Goal: Transaction & Acquisition: Purchase product/service

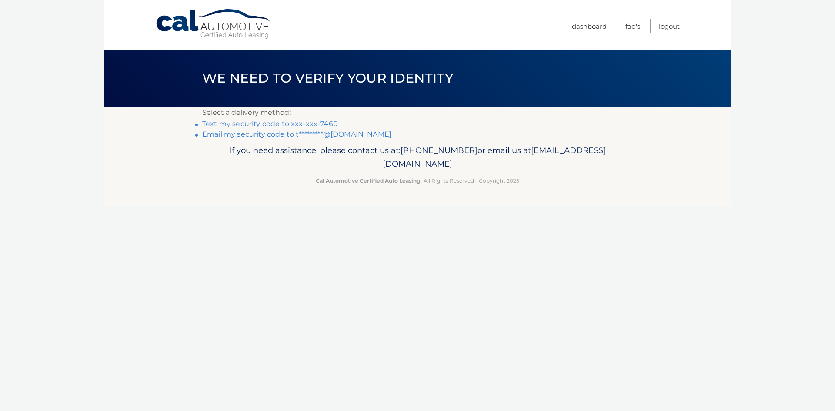
click at [300, 122] on link "Text my security code to xxx-xxx-7460" at bounding box center [270, 124] width 136 height 8
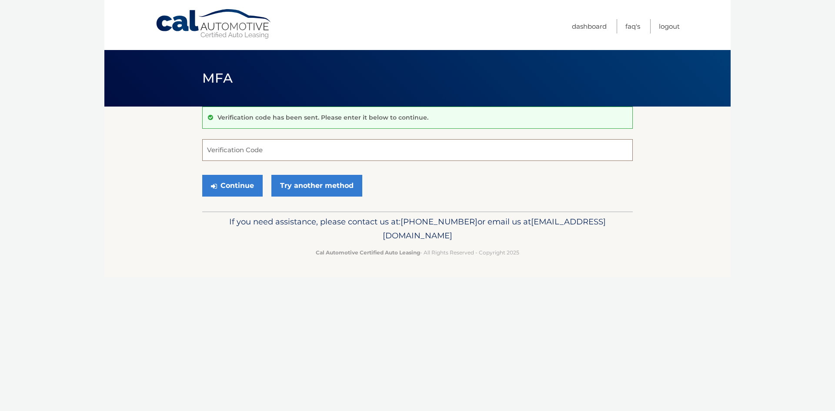
click at [276, 153] on input "Verification Code" at bounding box center [417, 150] width 430 height 22
type input "983584"
click at [233, 181] on button "Continue" at bounding box center [232, 186] width 60 height 22
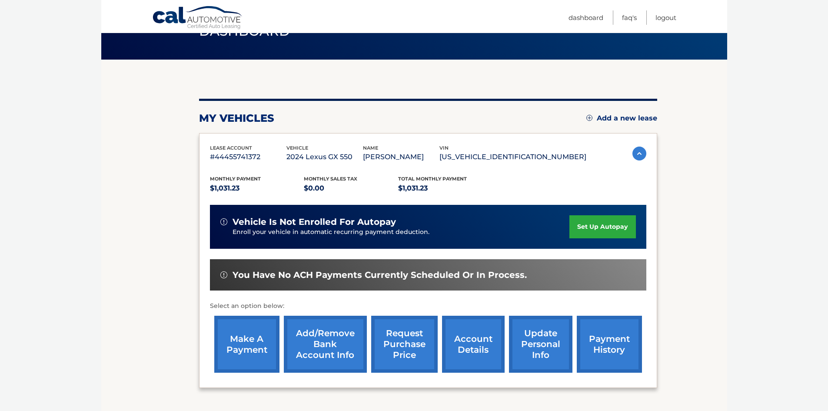
scroll to position [116, 0]
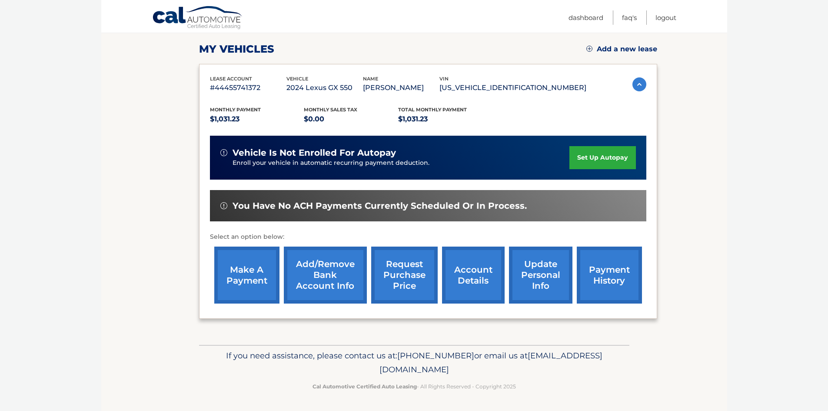
click at [259, 270] on link "make a payment" at bounding box center [246, 274] width 65 height 57
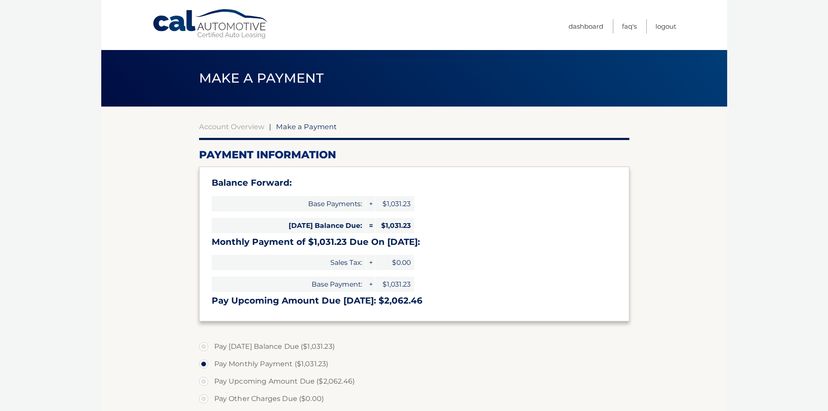
select select "NTEyMTQ2MDYtOTdlYi00YzQzLTllNGMtYmMyZTk2YWU5NGZm"
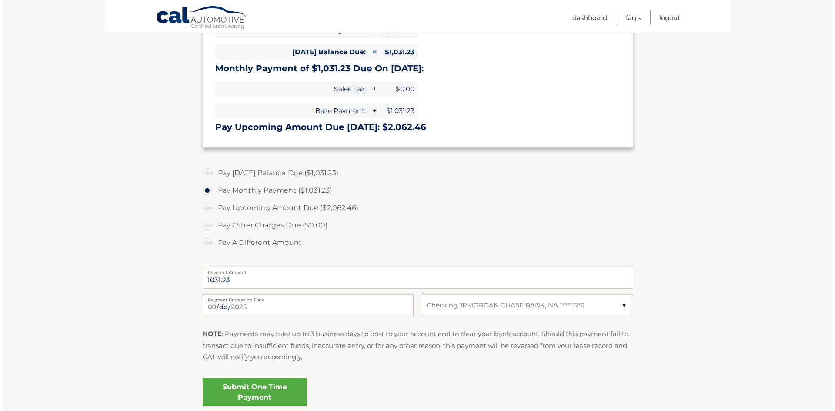
scroll to position [174, 0]
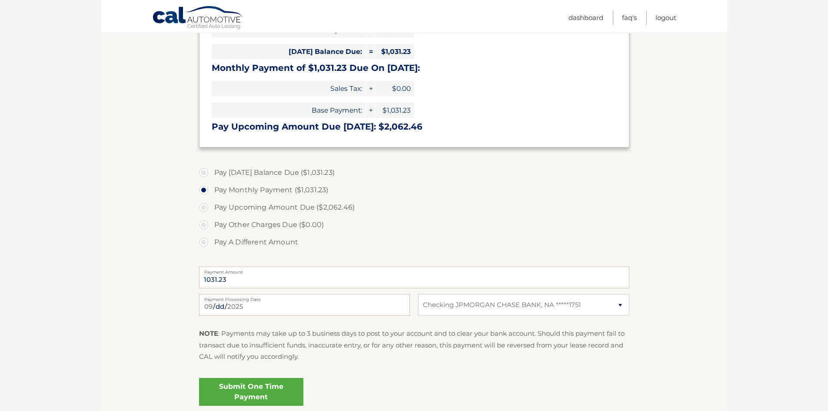
click at [241, 389] on link "Submit One Time Payment" at bounding box center [251, 392] width 104 height 28
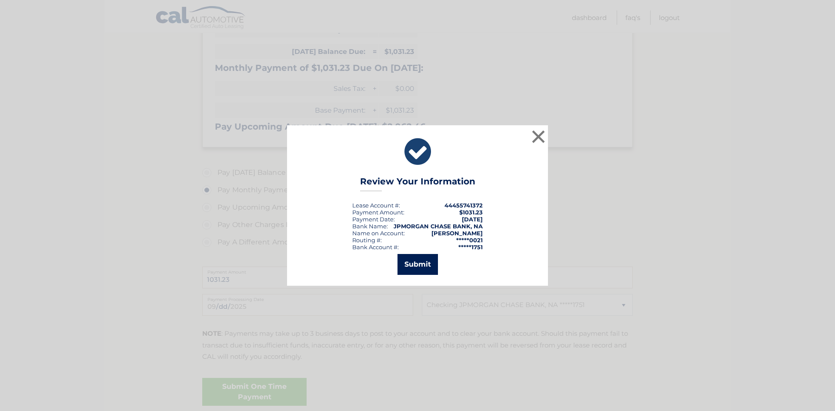
click at [425, 271] on button "Submit" at bounding box center [417, 264] width 40 height 21
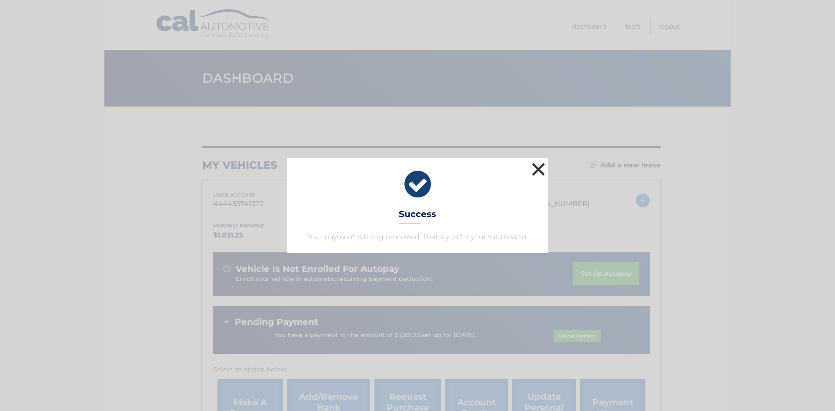
click at [535, 174] on button "×" at bounding box center [537, 168] width 17 height 17
